Goal: Task Accomplishment & Management: Manage account settings

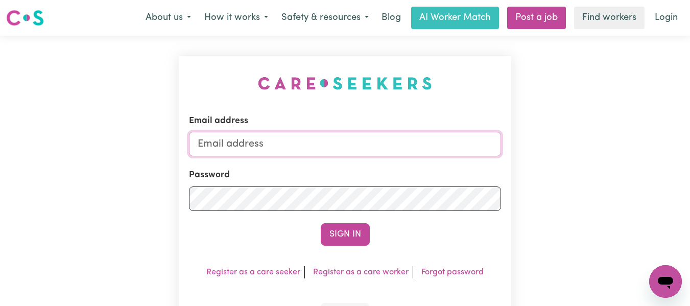
click at [347, 143] on input "Email address" at bounding box center [345, 144] width 312 height 24
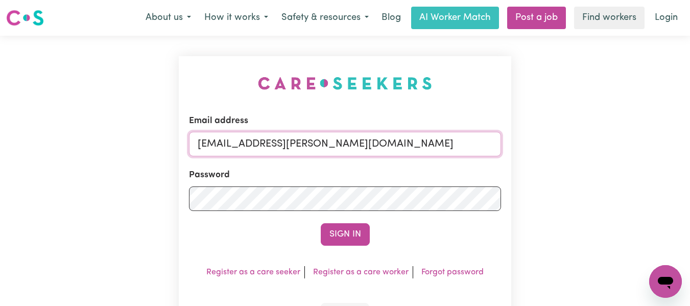
type input "[EMAIL_ADDRESS][PERSON_NAME][DOMAIN_NAME]"
click at [321, 223] on button "Sign In" at bounding box center [345, 234] width 49 height 22
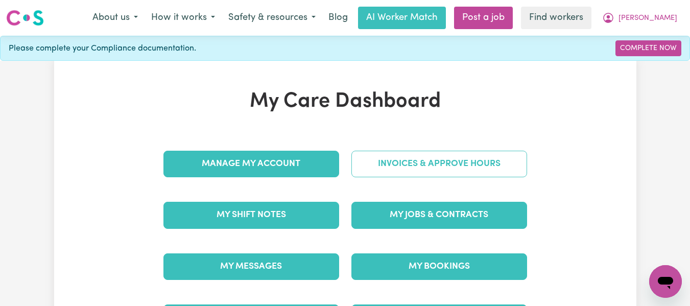
click at [405, 166] on link "Invoices & Approve Hours" at bounding box center [439, 164] width 176 height 27
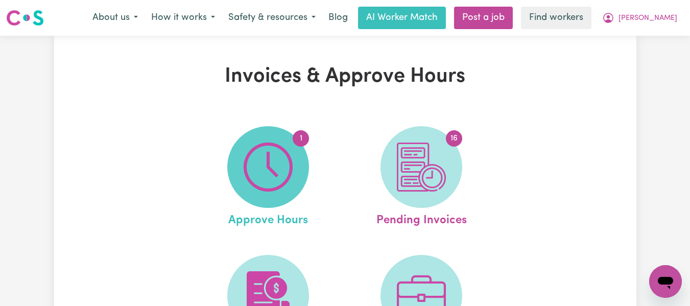
click at [278, 165] on img at bounding box center [267, 166] width 49 height 49
